Goal: Transaction & Acquisition: Purchase product/service

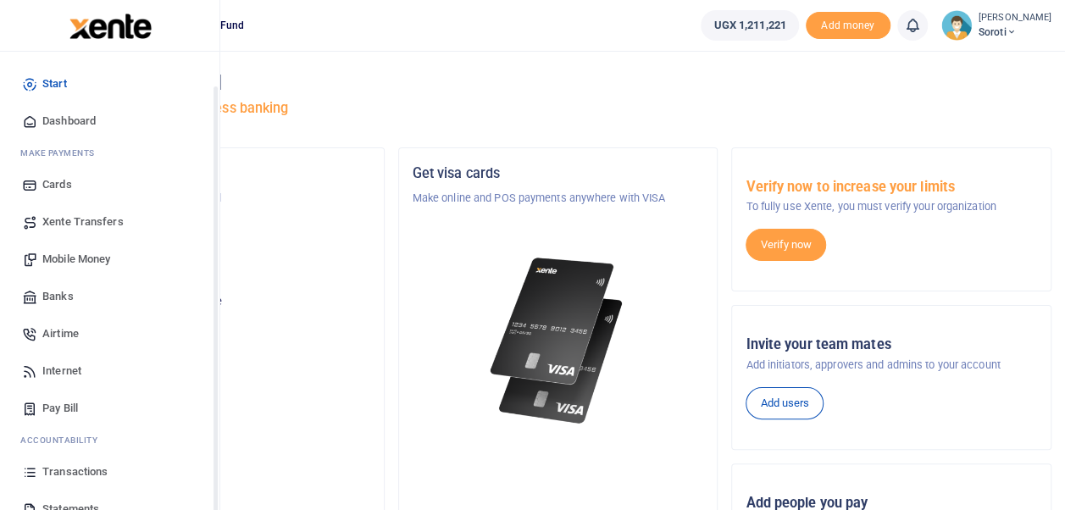
scroll to position [94, 0]
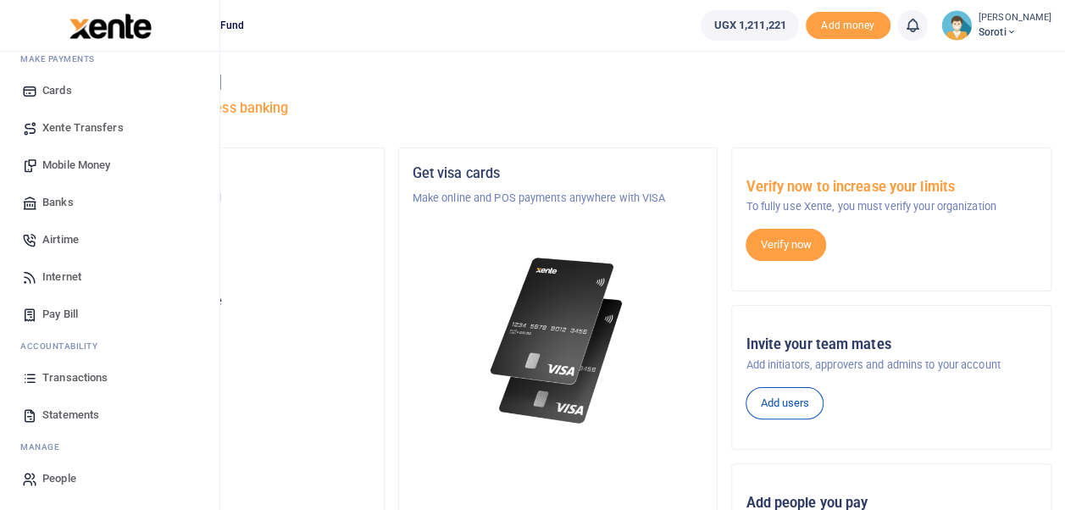
click at [68, 314] on span "Pay Bill" at bounding box center [60, 314] width 36 height 17
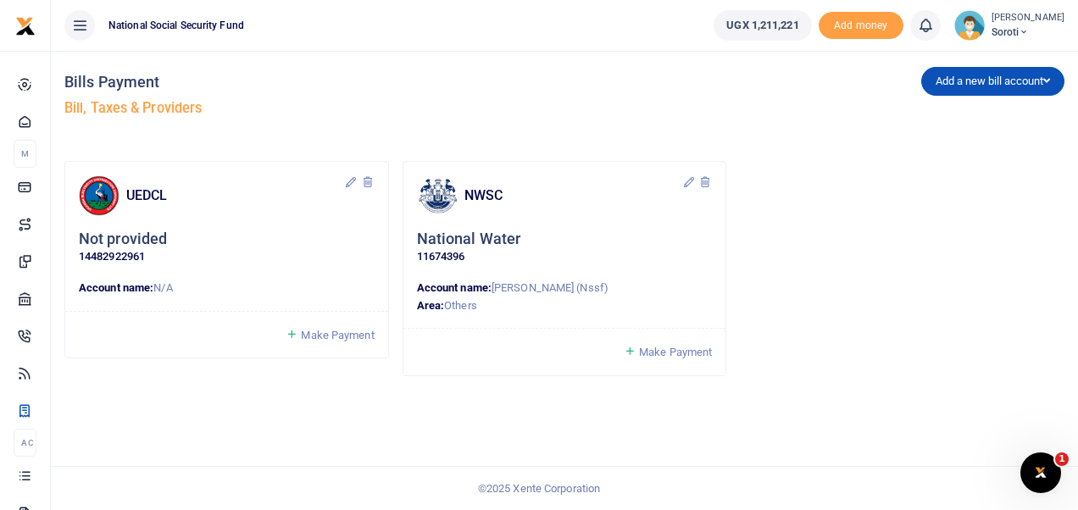
click at [324, 333] on span "Make Payment" at bounding box center [337, 335] width 73 height 13
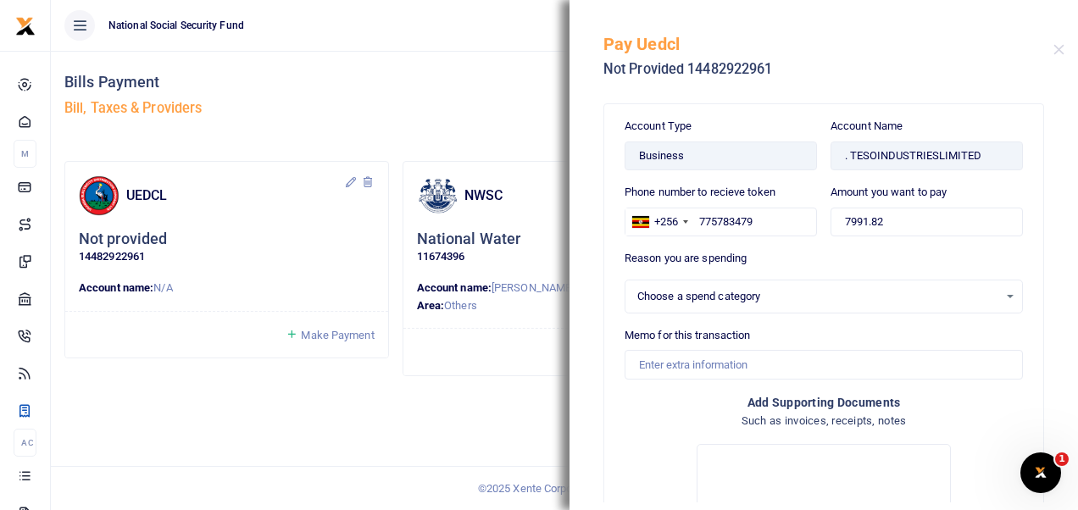
select select
click at [897, 220] on input "7991.82" at bounding box center [927, 222] width 192 height 29
type input "7"
type input "900,000"
click at [697, 364] on input "Memo for this transaction" at bounding box center [824, 364] width 398 height 29
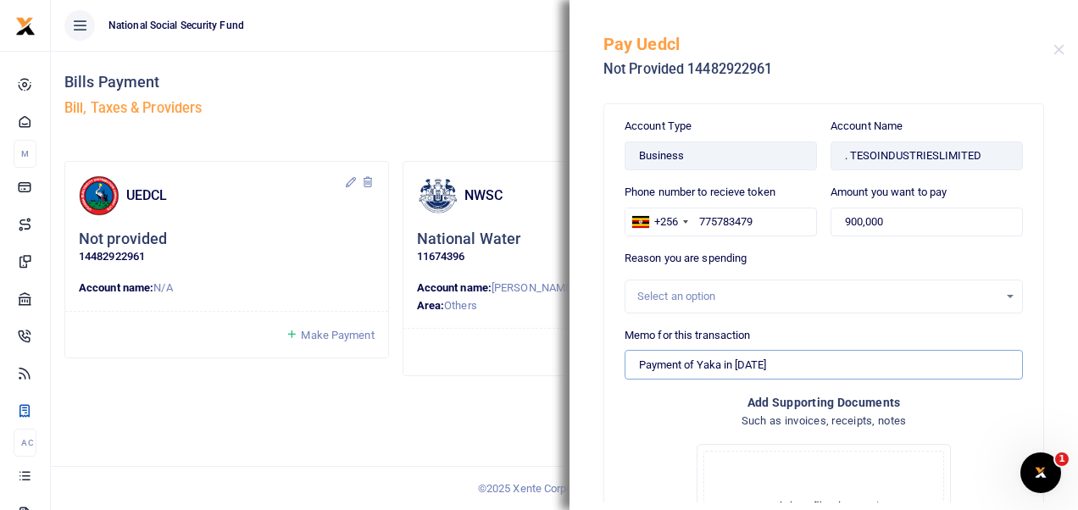
scroll to position [167, 0]
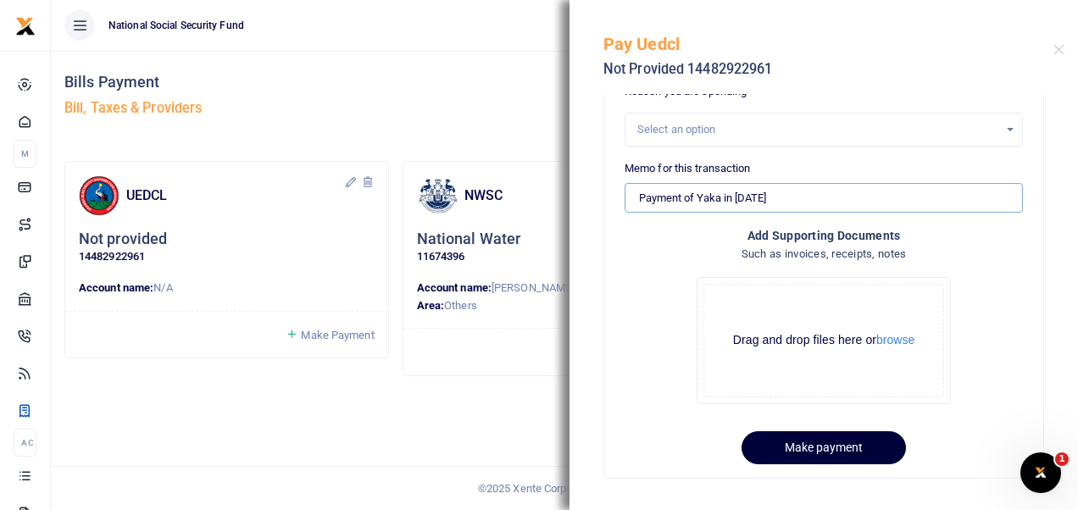
type input "Payment of Yaka in September 2025"
click at [827, 449] on button "Make payment" at bounding box center [824, 447] width 164 height 33
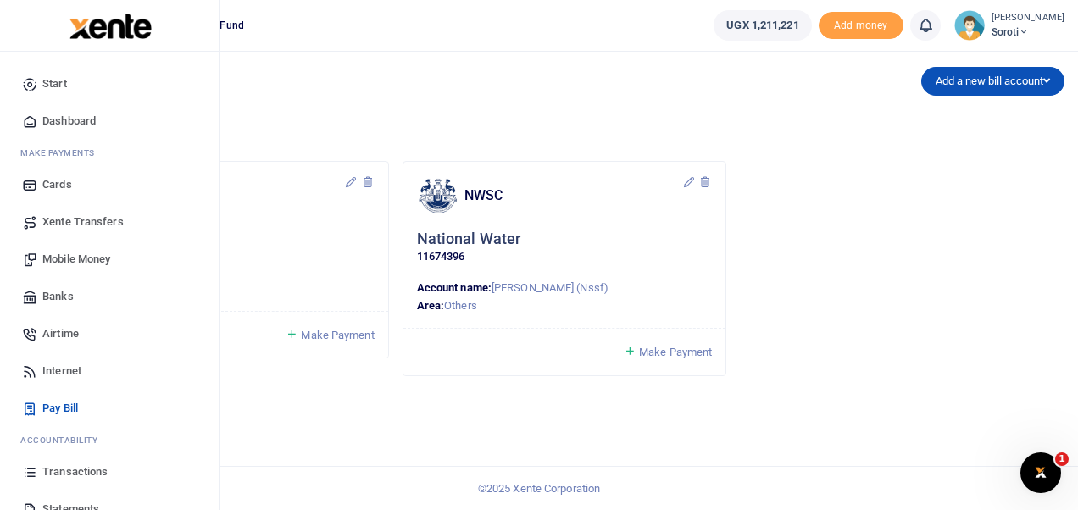
click at [63, 119] on span "Dashboard" at bounding box center [68, 121] width 53 height 17
